Goal: Task Accomplishment & Management: Manage account settings

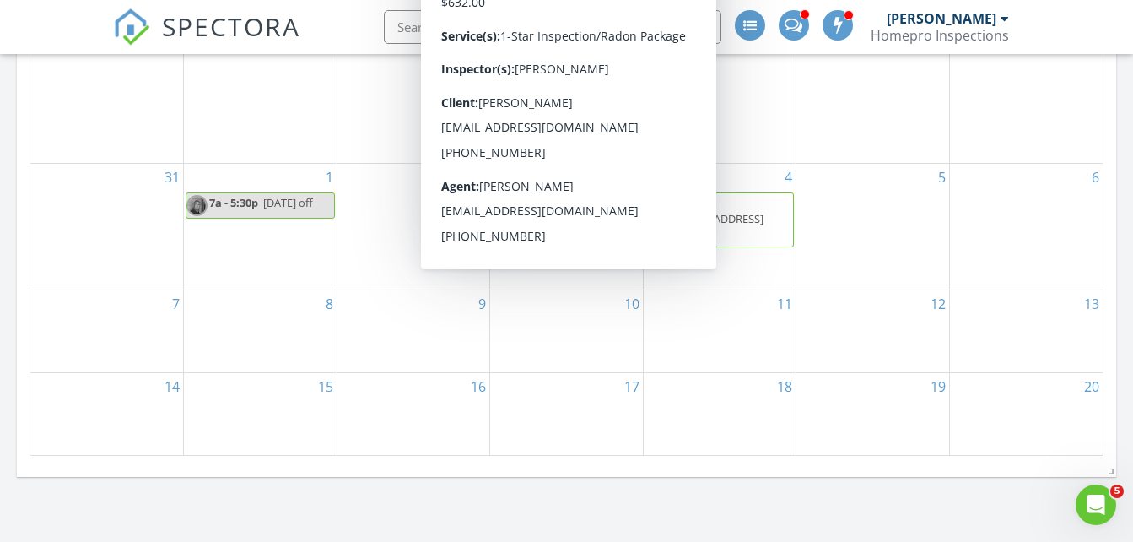
scroll to position [1027, 0]
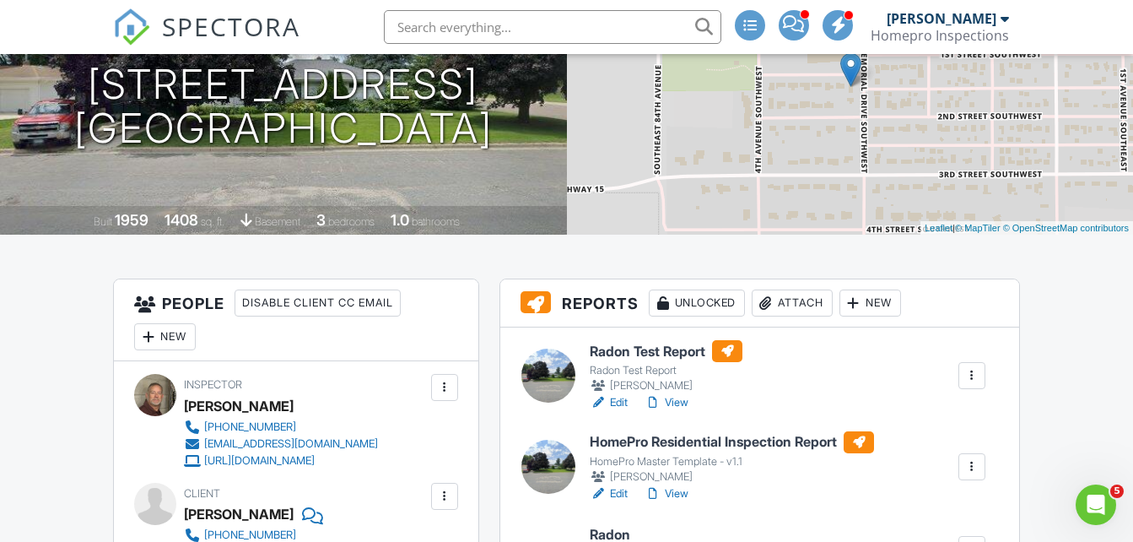
scroll to position [217, 0]
click at [616, 492] on link "Edit" at bounding box center [609, 492] width 38 height 17
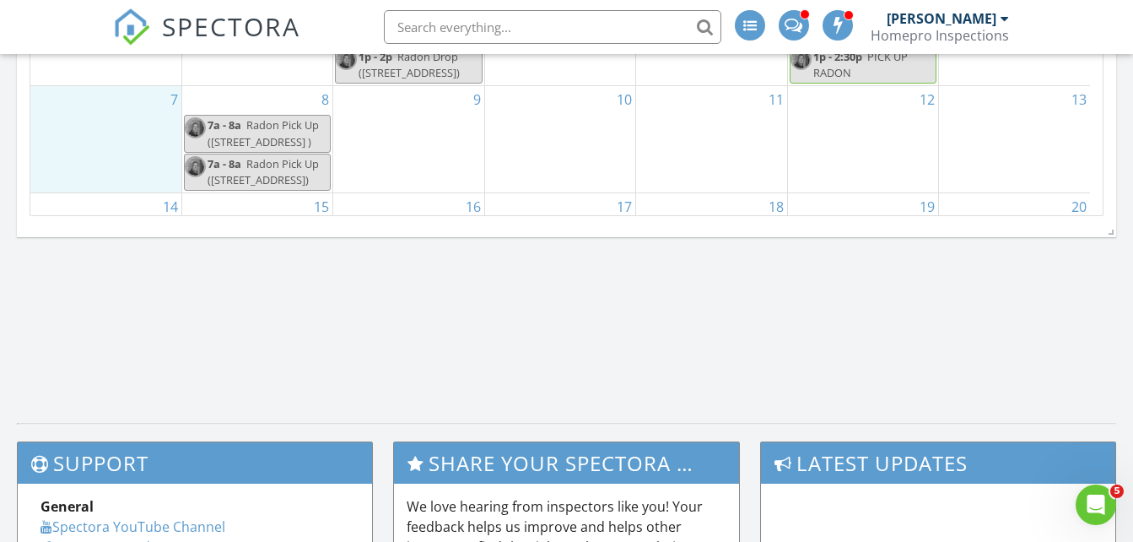
scroll to position [13, 0]
drag, startPoint x: 110, startPoint y: 140, endPoint x: 124, endPoint y: 104, distance: 39.0
click at [124, 104] on div "7" at bounding box center [105, 137] width 151 height 106
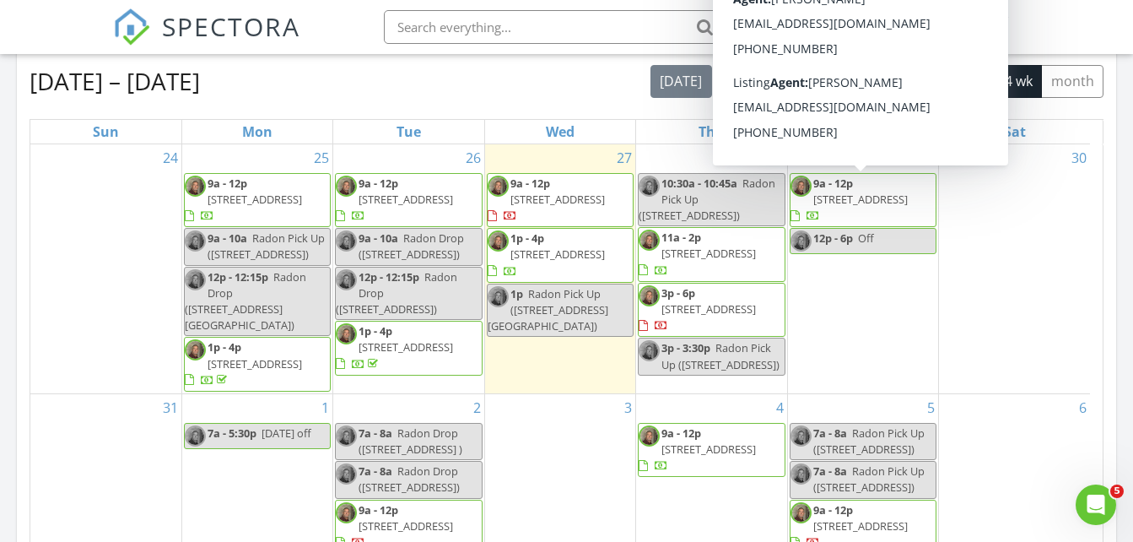
scroll to position [77, 0]
